Goal: Information Seeking & Learning: Check status

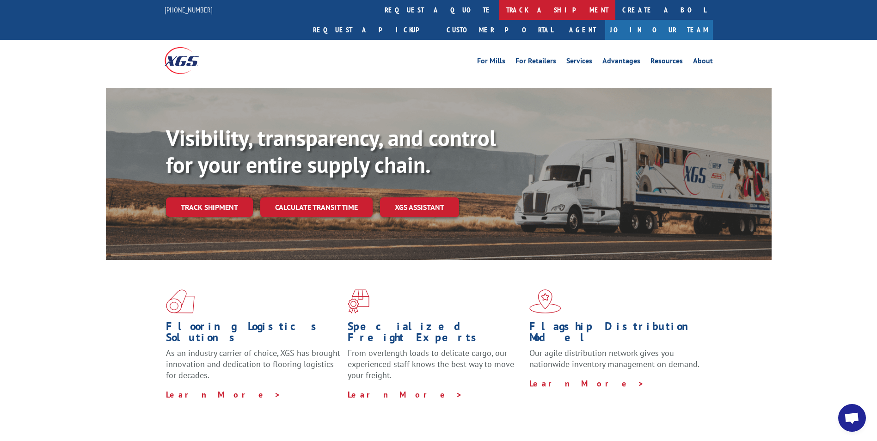
click at [499, 7] on link "track a shipment" at bounding box center [557, 10] width 116 height 20
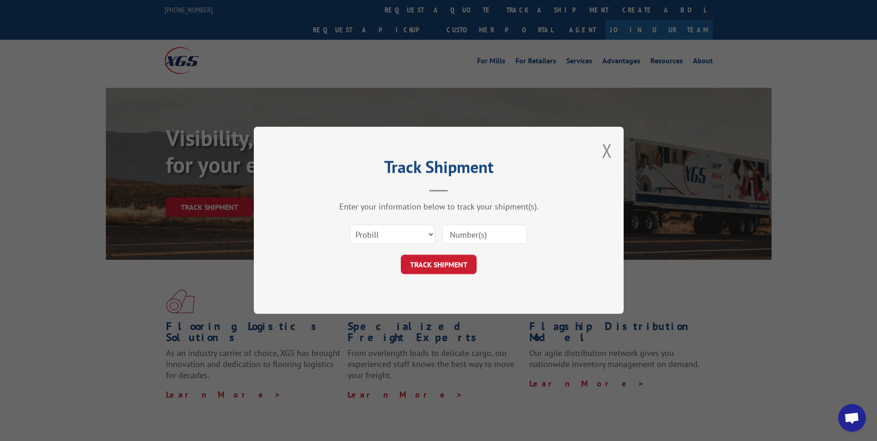
click at [452, 237] on input at bounding box center [484, 234] width 85 height 19
paste input "17674827"
type input "17674827"
click at [446, 263] on button "TRACK SHIPMENT" at bounding box center [439, 264] width 76 height 19
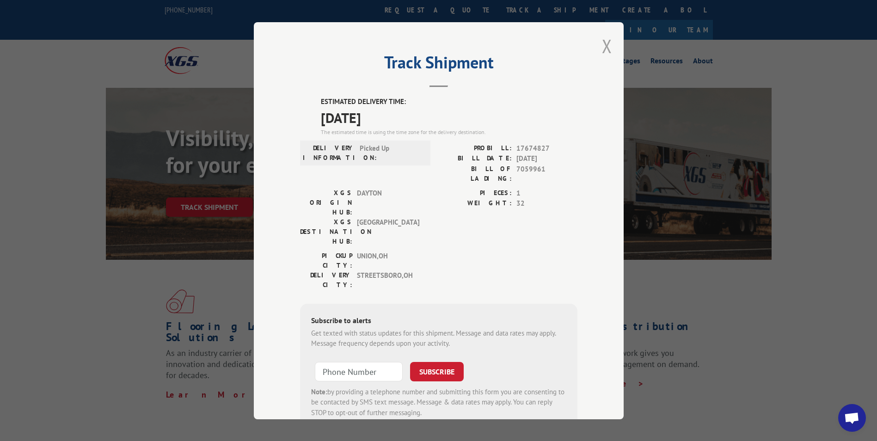
click at [605, 48] on button "Close modal" at bounding box center [607, 46] width 10 height 24
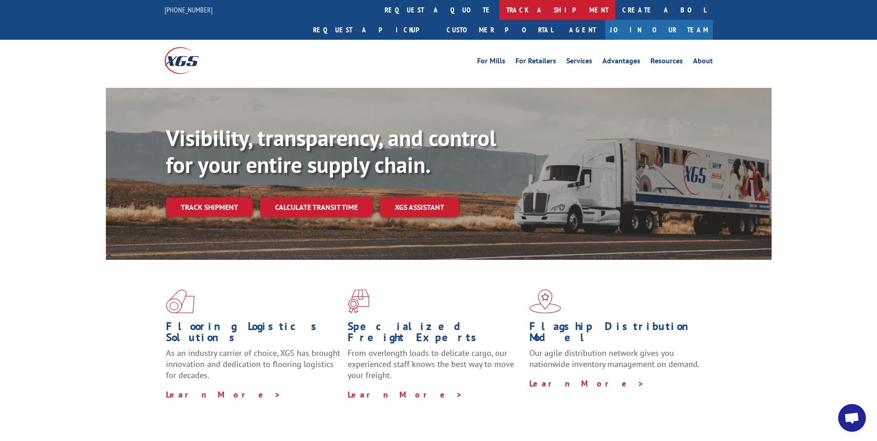
click at [499, 12] on link "track a shipment" at bounding box center [557, 10] width 116 height 20
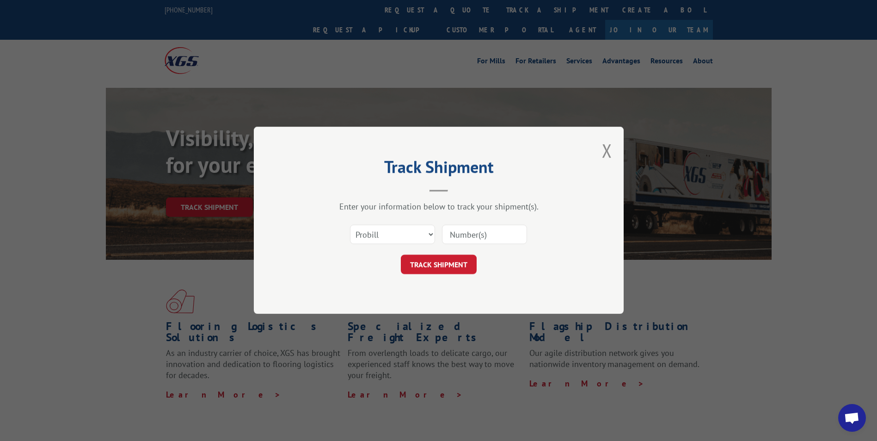
paste input "17674827"
type input "17674827"
click at [446, 270] on button "TRACK SHIPMENT" at bounding box center [439, 264] width 76 height 19
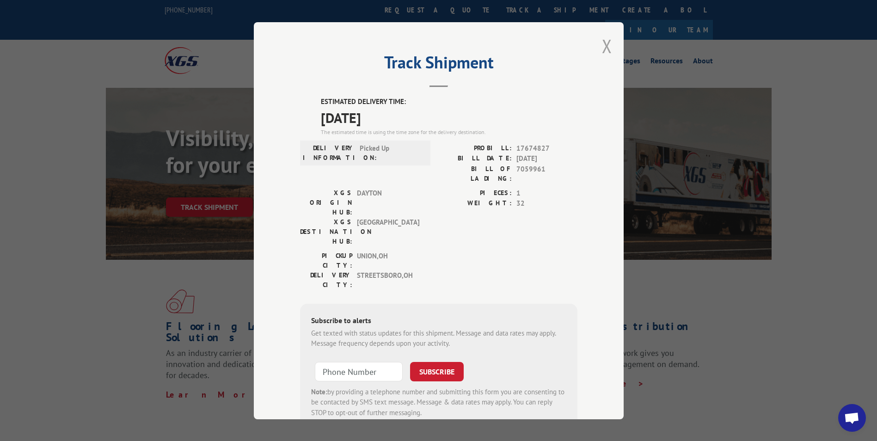
click at [604, 46] on button "Close modal" at bounding box center [607, 46] width 10 height 24
